Goal: Find specific page/section: Find specific page/section

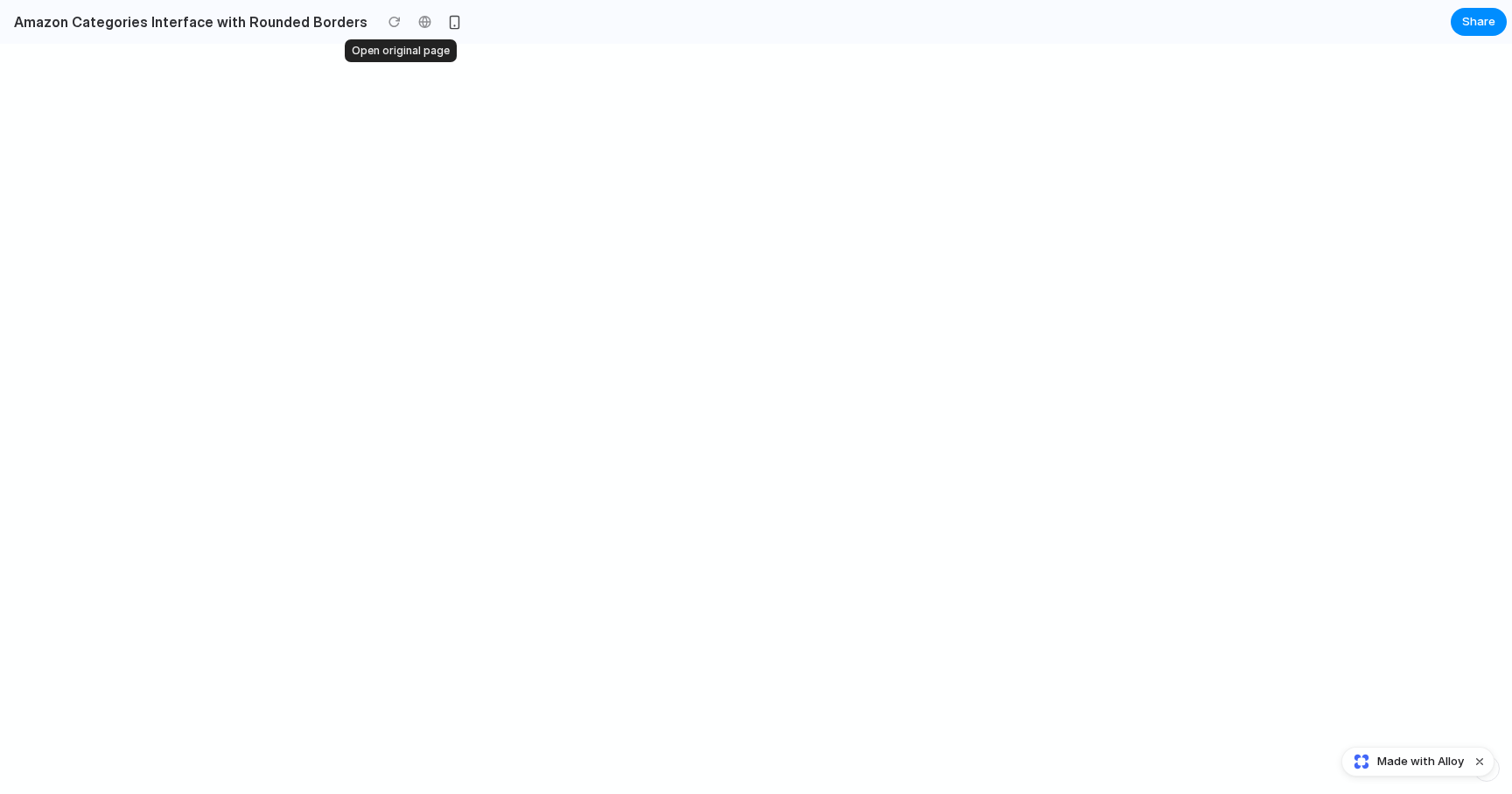
click at [411, 19] on div at bounding box center [424, 22] width 26 height 26
click at [411, 24] on div at bounding box center [424, 22] width 26 height 26
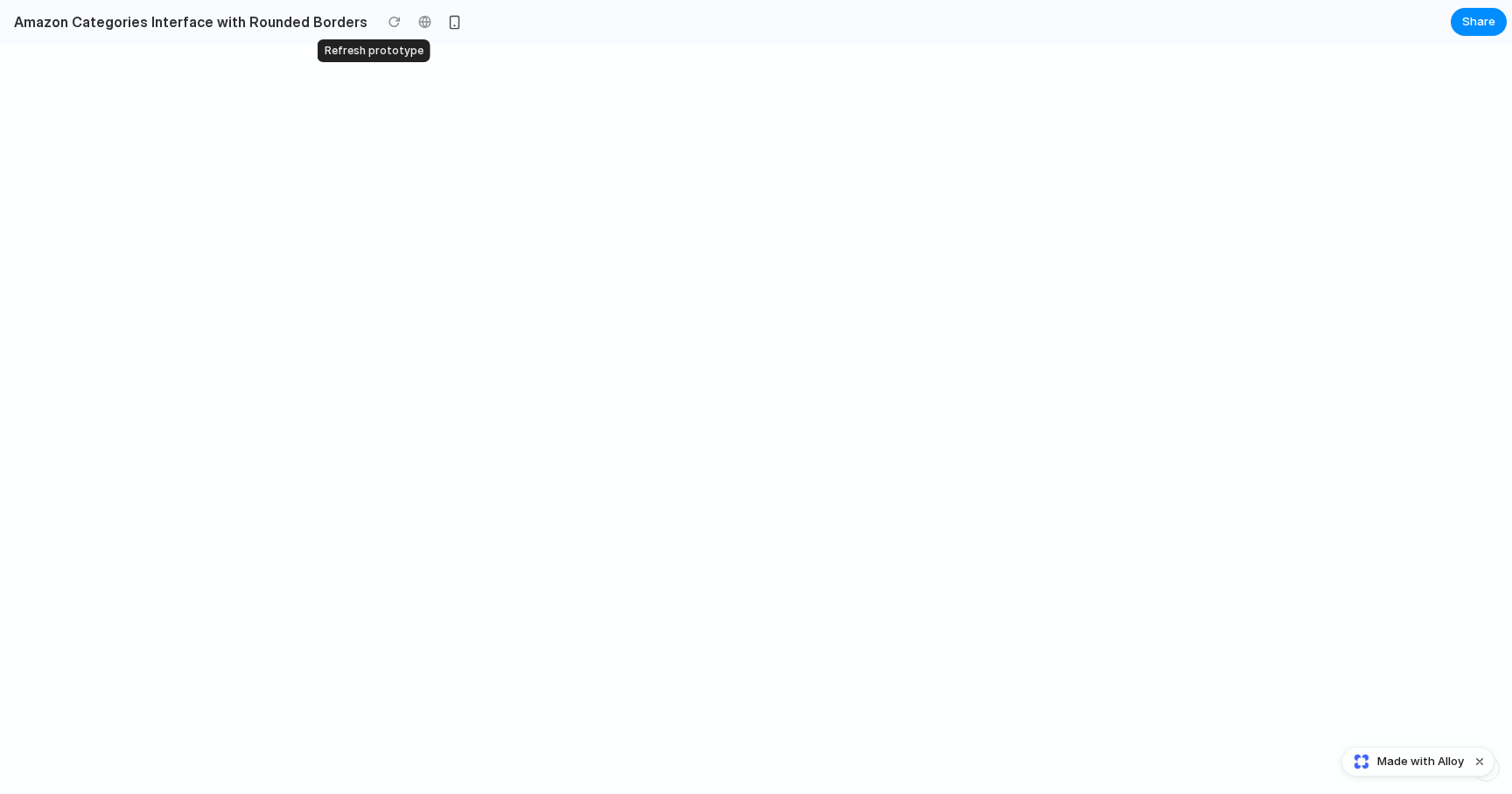
click at [381, 24] on div at bounding box center [394, 22] width 26 height 26
